Goal: Transaction & Acquisition: Purchase product/service

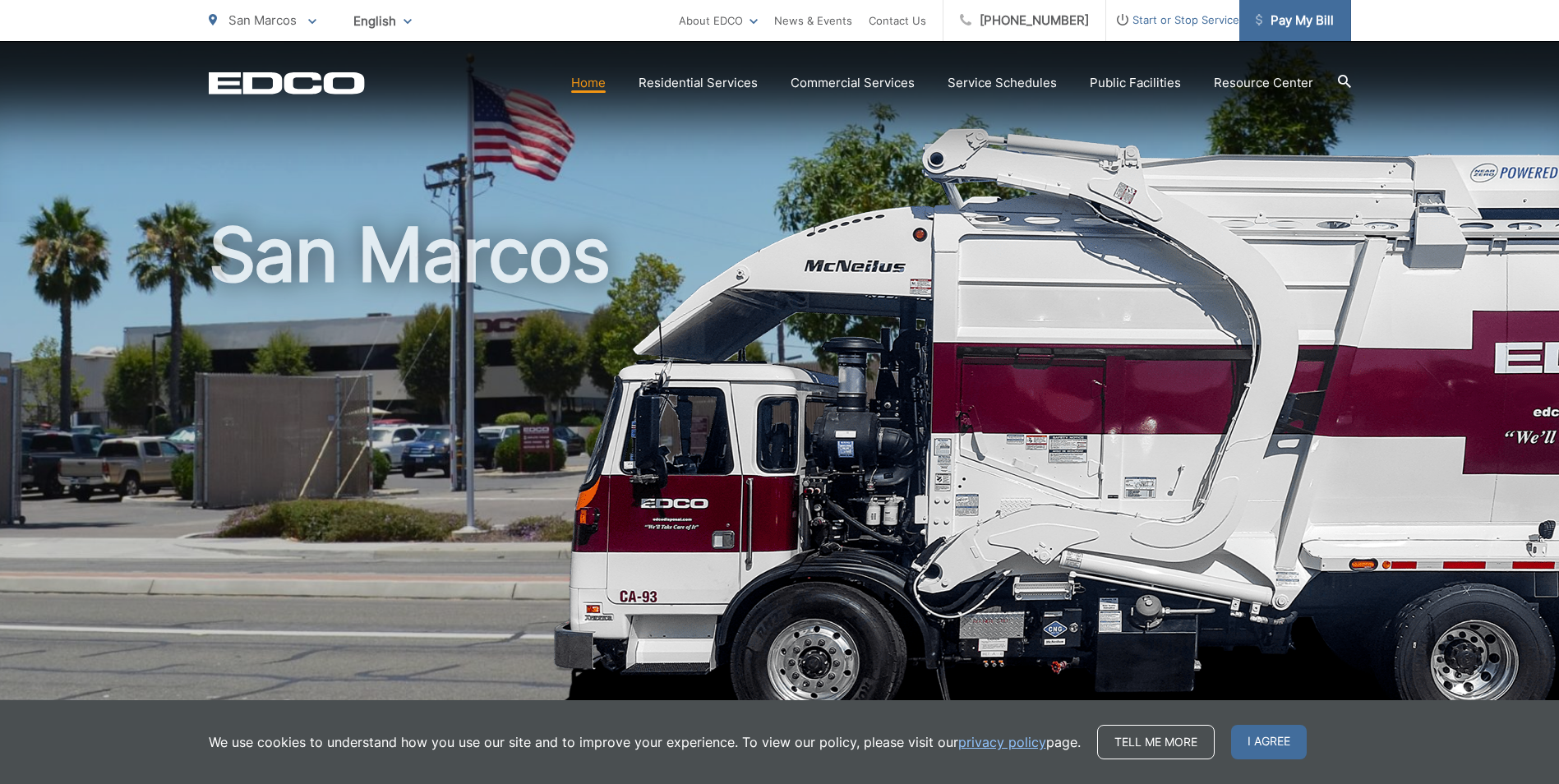
click at [1287, 24] on span "Pay My Bill" at bounding box center [1295, 21] width 78 height 20
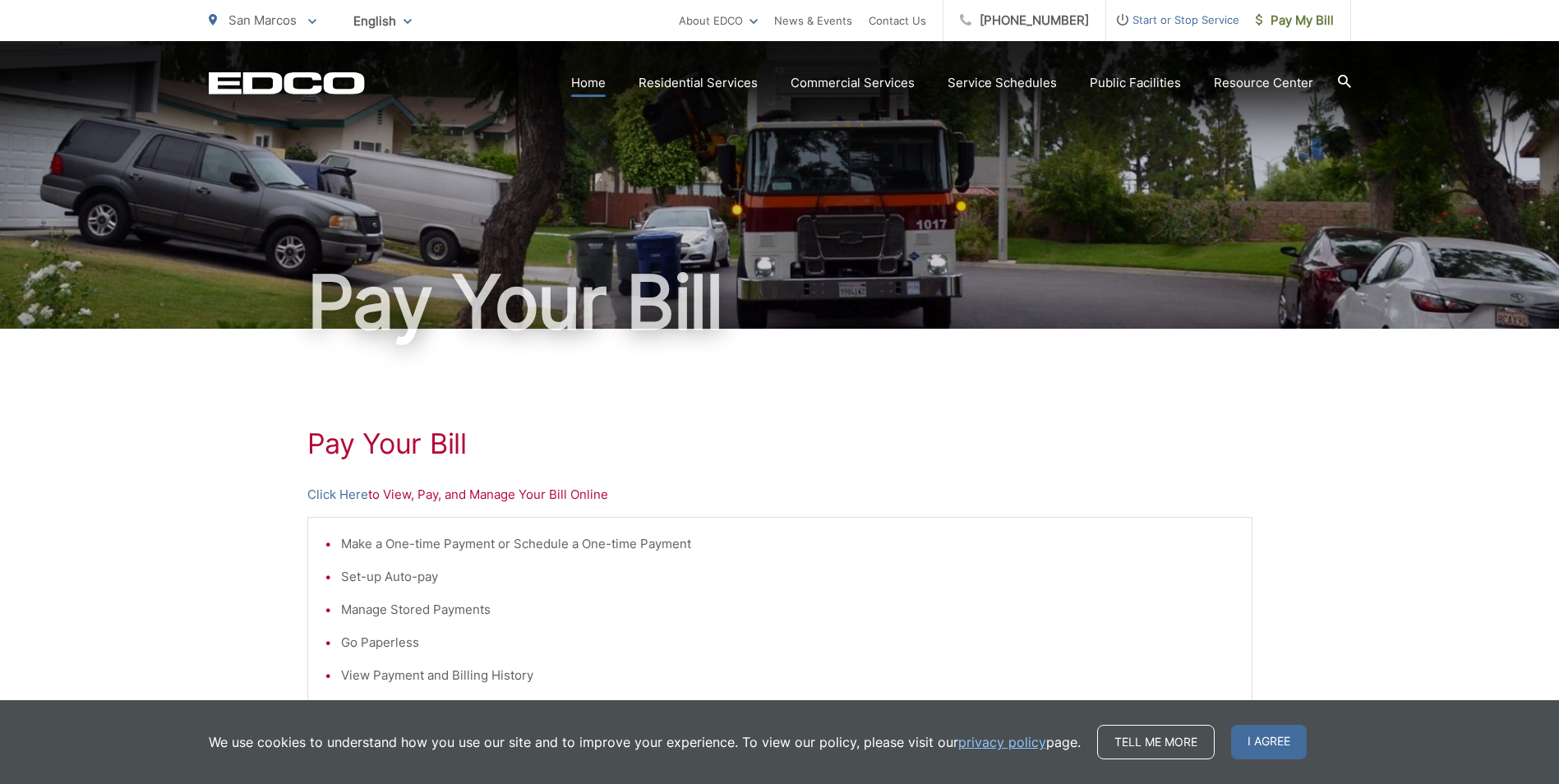
click at [597, 89] on link "Home" at bounding box center [587, 83] width 34 height 20
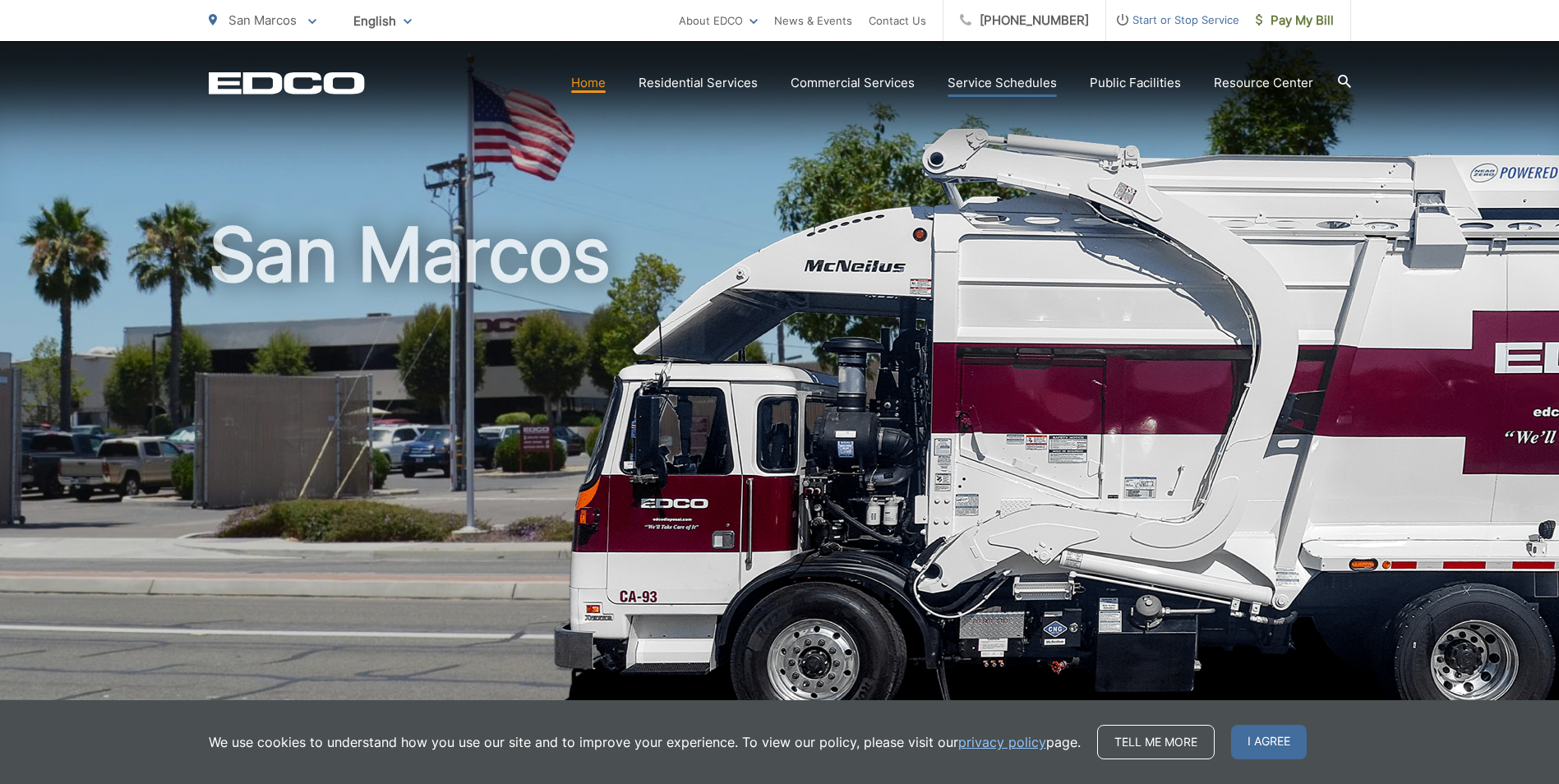
click at [993, 82] on link "Service Schedules" at bounding box center [1002, 83] width 109 height 20
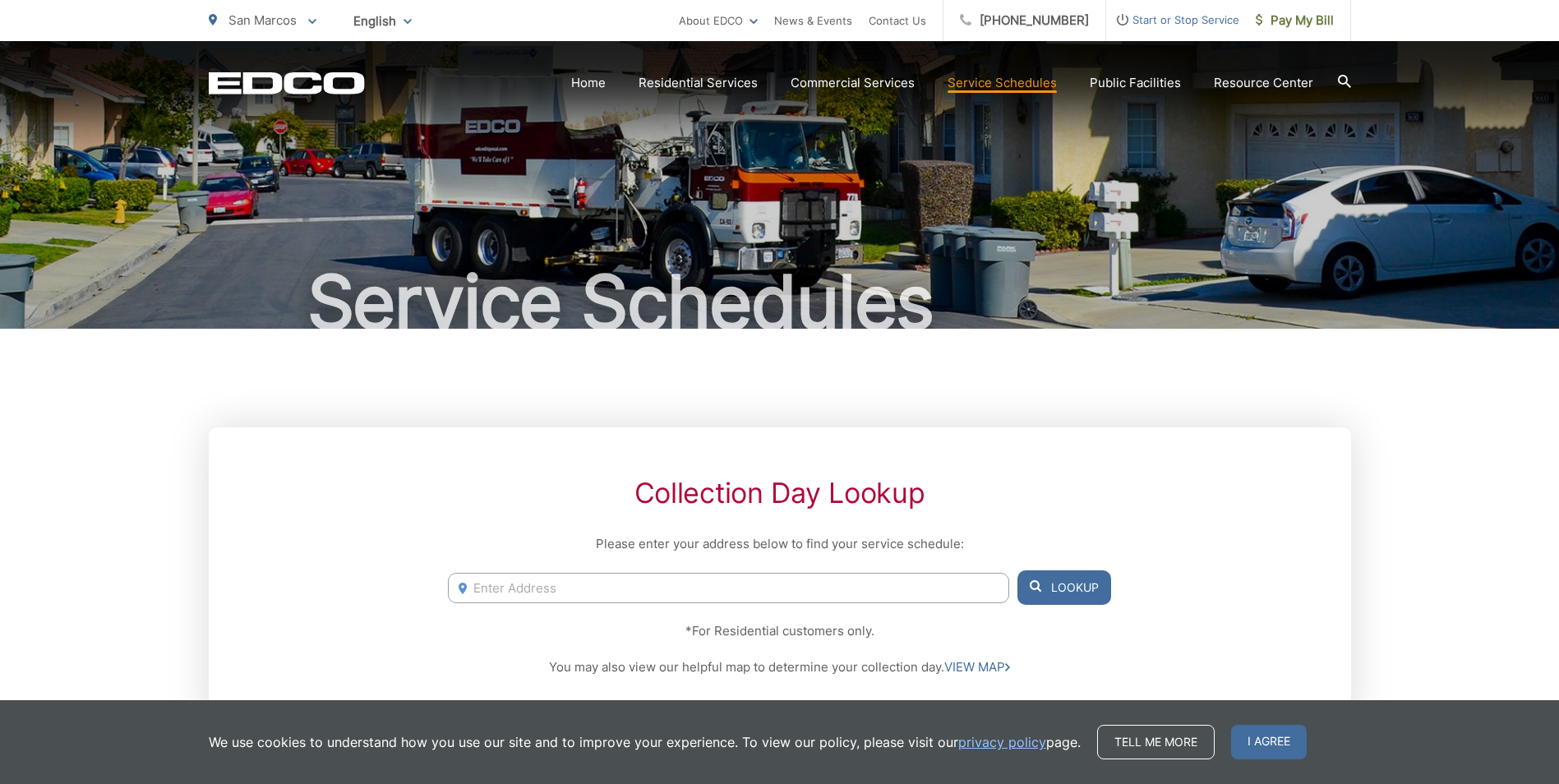
click at [1190, 38] on li "Start or Stop Service" at bounding box center [1173, 20] width 133 height 41
click at [1187, 27] on span "Start or Stop Service" at bounding box center [1173, 20] width 133 height 20
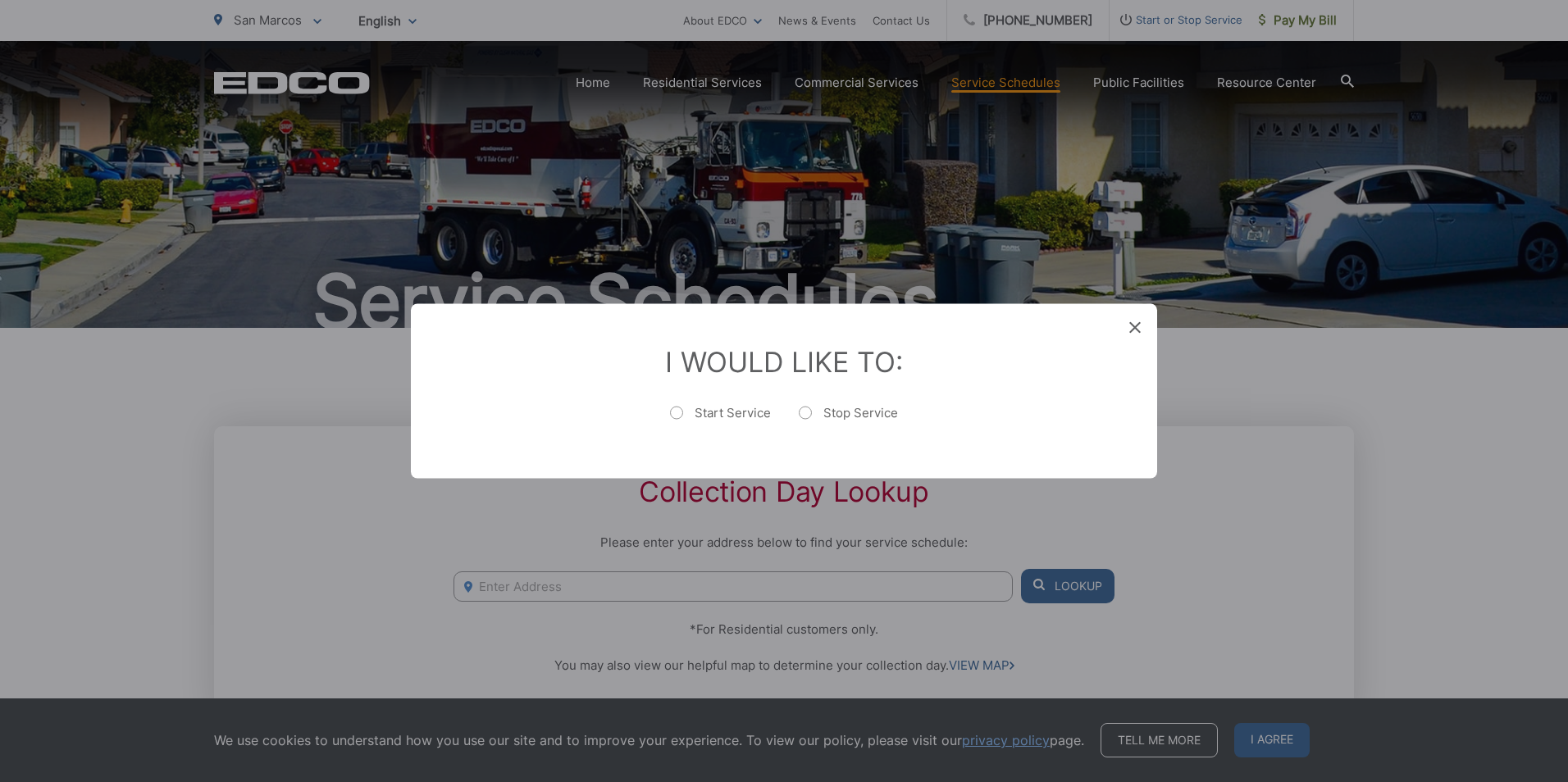
click at [1132, 327] on icon at bounding box center [1135, 328] width 12 height 12
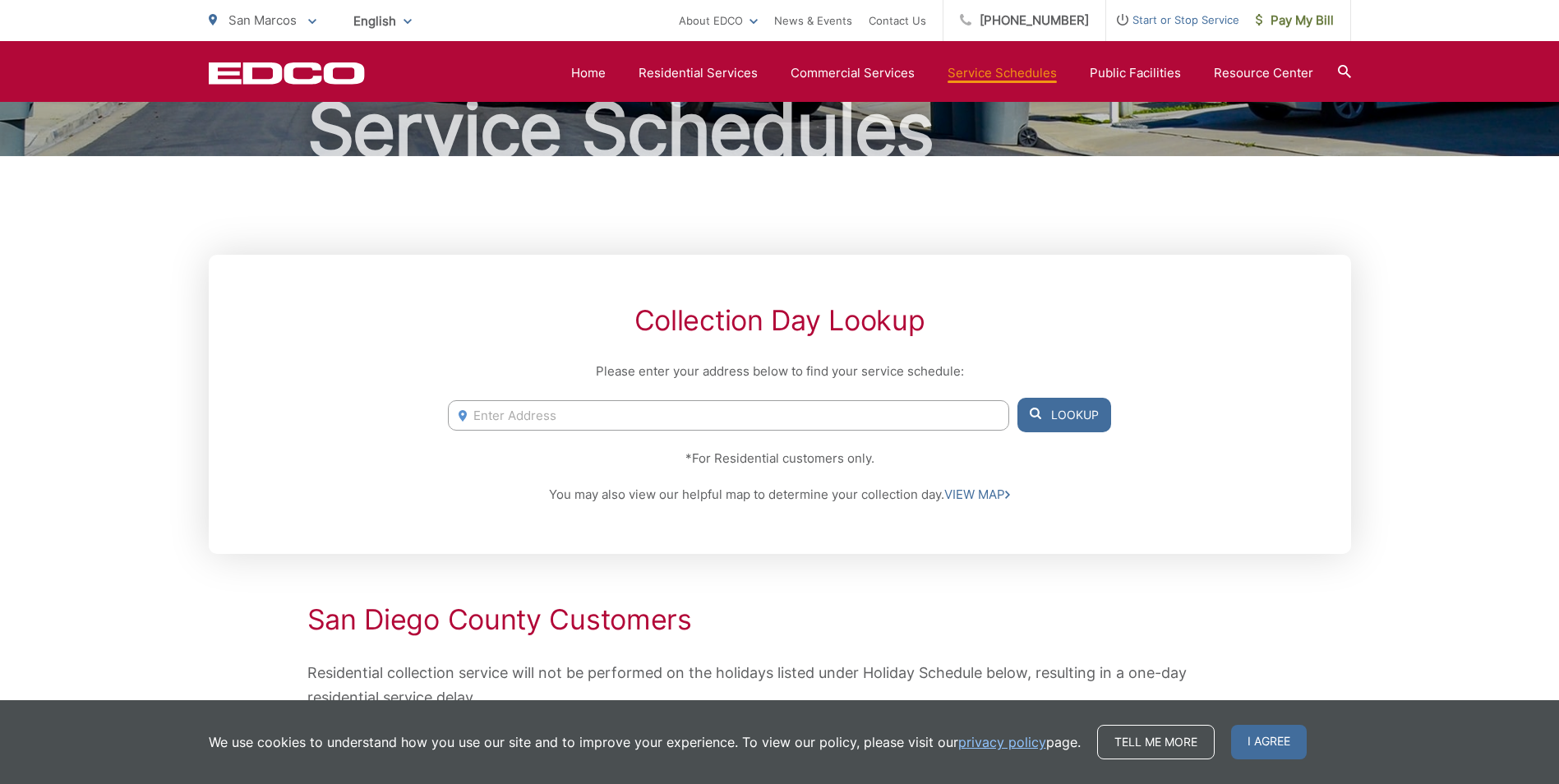
scroll to position [82, 0]
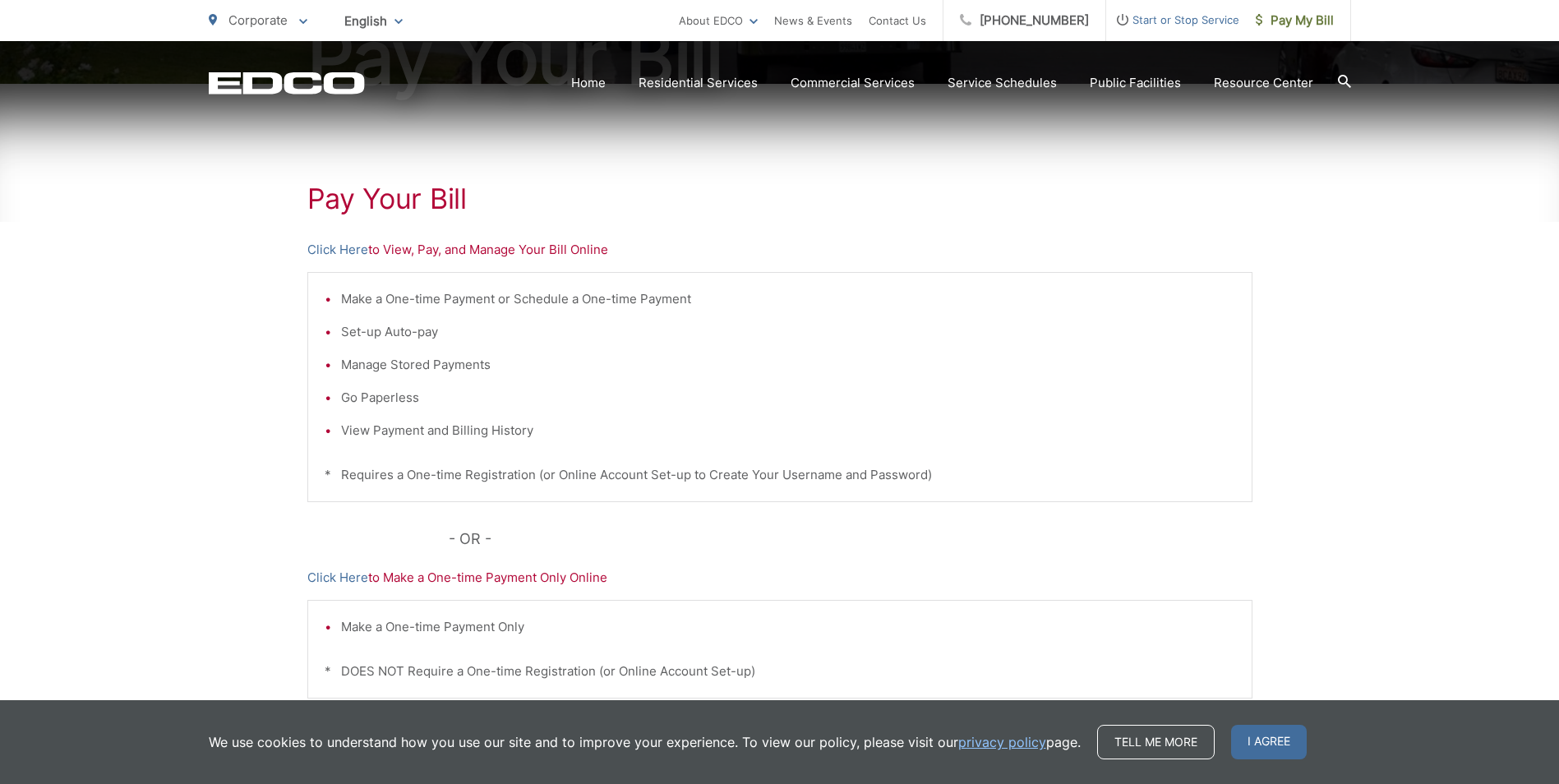
scroll to position [247, 0]
click at [342, 246] on link "Click Here" at bounding box center [337, 248] width 61 height 20
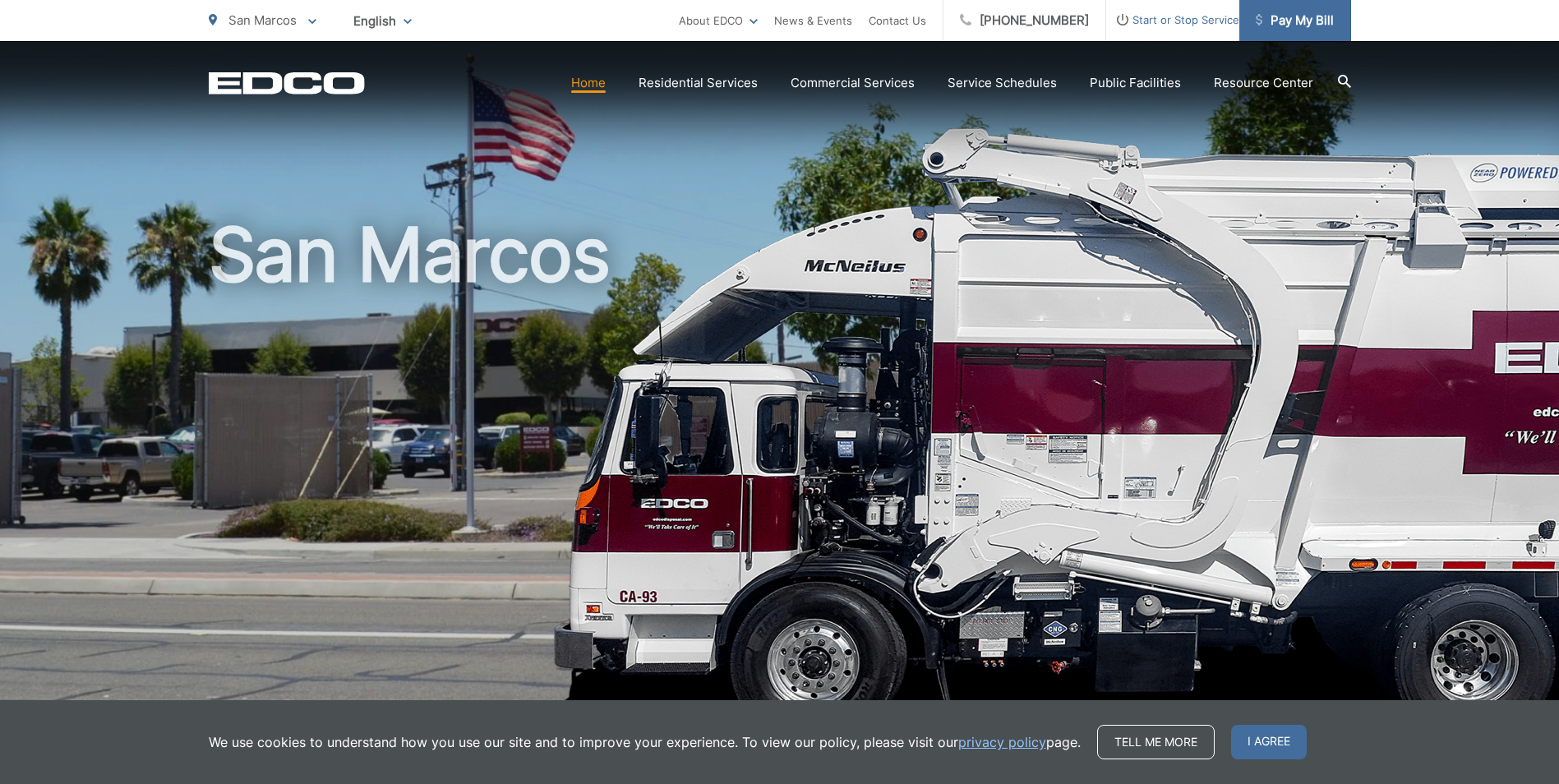
click at [1289, 32] on link "Pay My Bill" at bounding box center [1295, 20] width 112 height 41
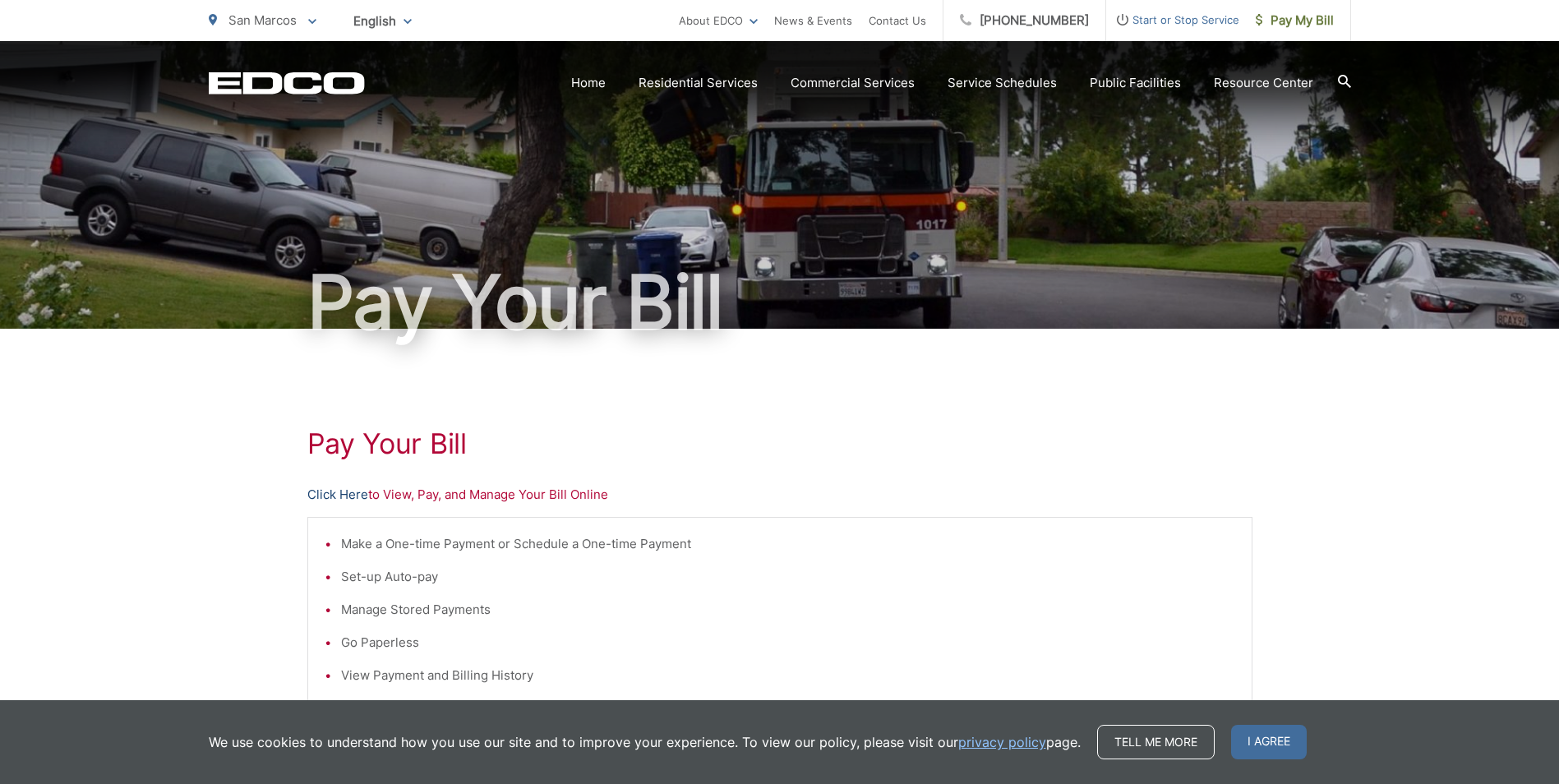
click at [342, 491] on link "Click Here" at bounding box center [337, 495] width 61 height 20
